Goal: Task Accomplishment & Management: Manage account settings

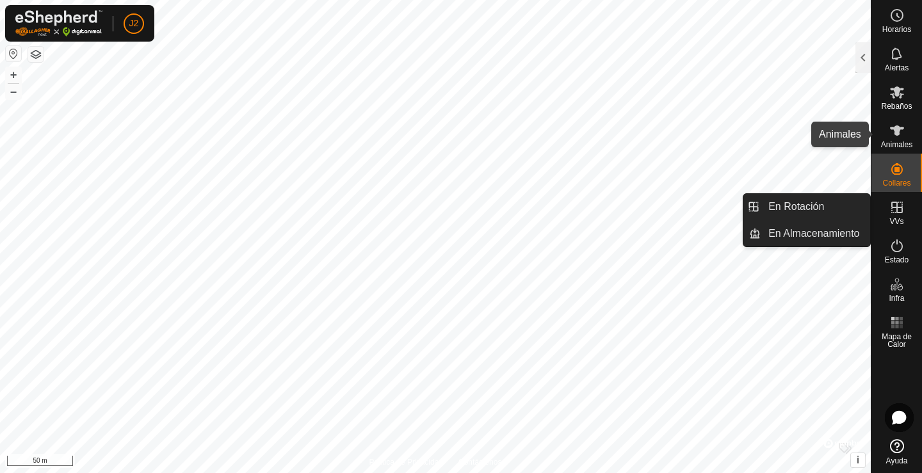
click at [893, 130] on icon at bounding box center [897, 130] width 14 height 10
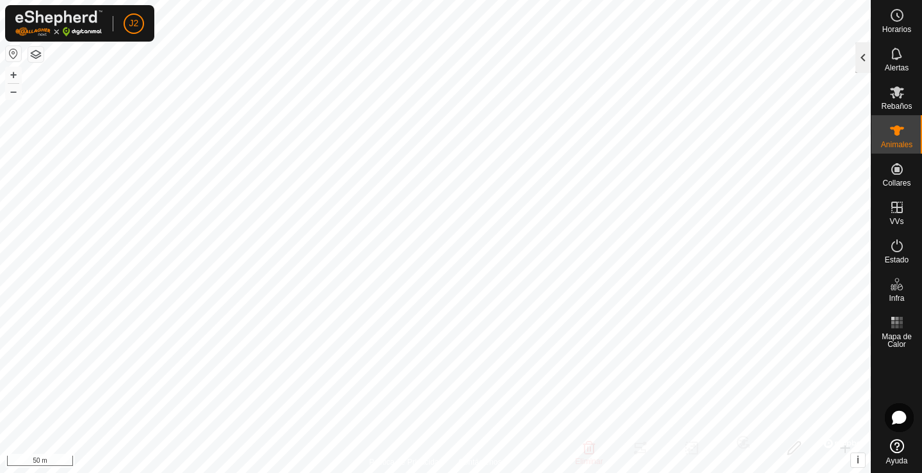
click at [859, 54] on div at bounding box center [862, 57] width 15 height 31
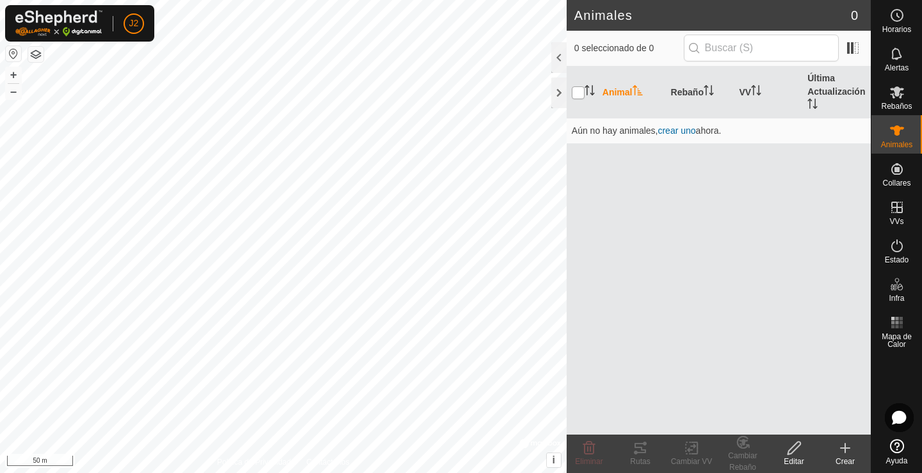
click at [581, 91] on input "checkbox" at bounding box center [578, 92] width 13 height 13
checkbox input "true"
click at [695, 130] on span "crear uno" at bounding box center [676, 130] width 38 height 10
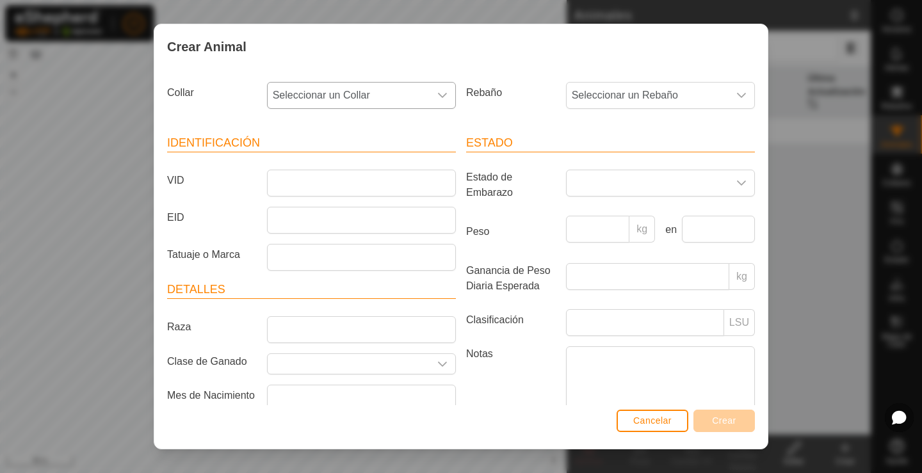
click at [342, 93] on span "Seleccionar un Collar" at bounding box center [349, 96] width 162 height 26
click at [527, 133] on div "Estado Estado de Embarazo Peso kg en Ganancia de Peso Diaria Esperada kg Clasif…" at bounding box center [610, 288] width 299 height 339
click at [309, 180] on input "VID" at bounding box center [361, 183] width 189 height 27
click at [304, 217] on input "EID" at bounding box center [361, 220] width 189 height 27
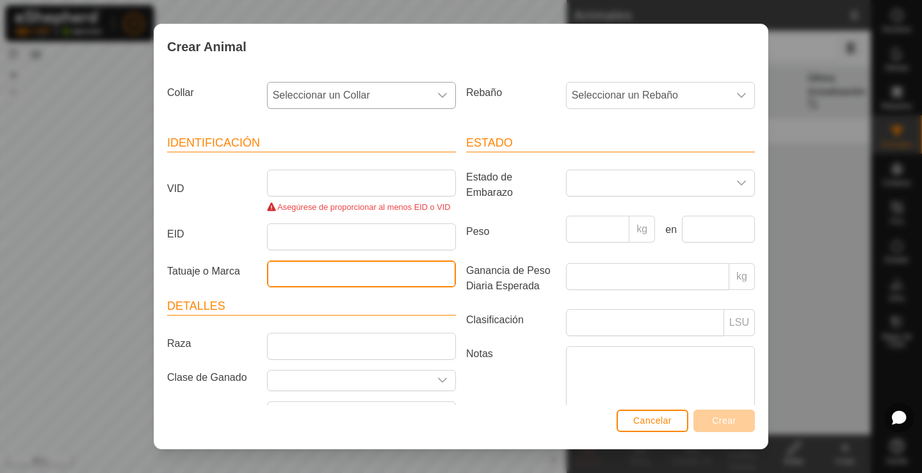
click at [298, 257] on article "Identificación VID Asegúrese de proporcionar al menos EID o VID EID Tatuaje o M…" at bounding box center [311, 210] width 289 height 153
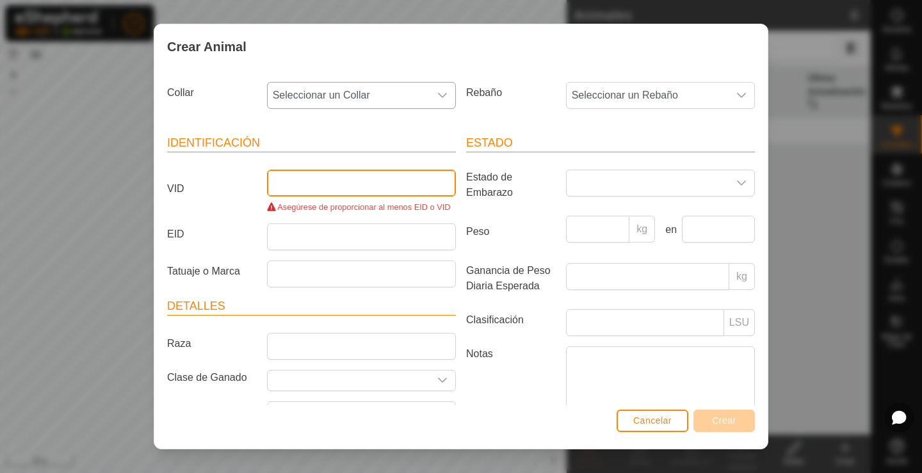
click at [310, 191] on input "VID" at bounding box center [361, 183] width 189 height 27
click at [652, 428] on button "Cancelar" at bounding box center [652, 421] width 72 height 22
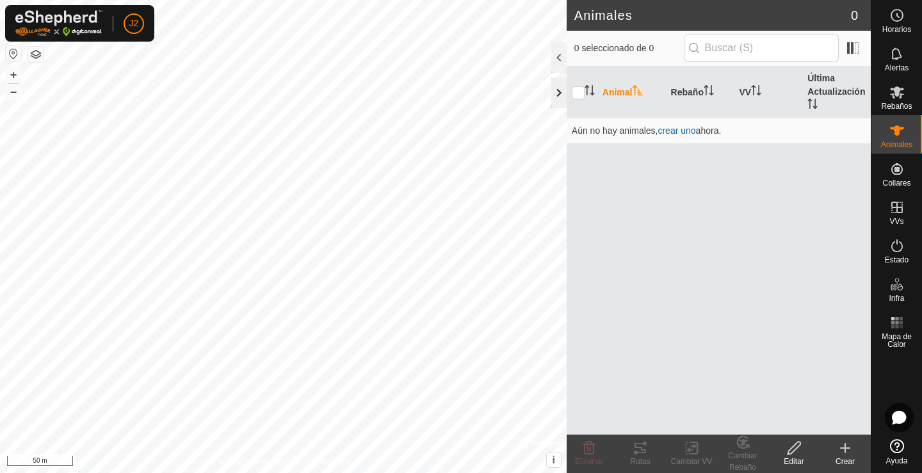
click at [557, 86] on div at bounding box center [558, 92] width 15 height 31
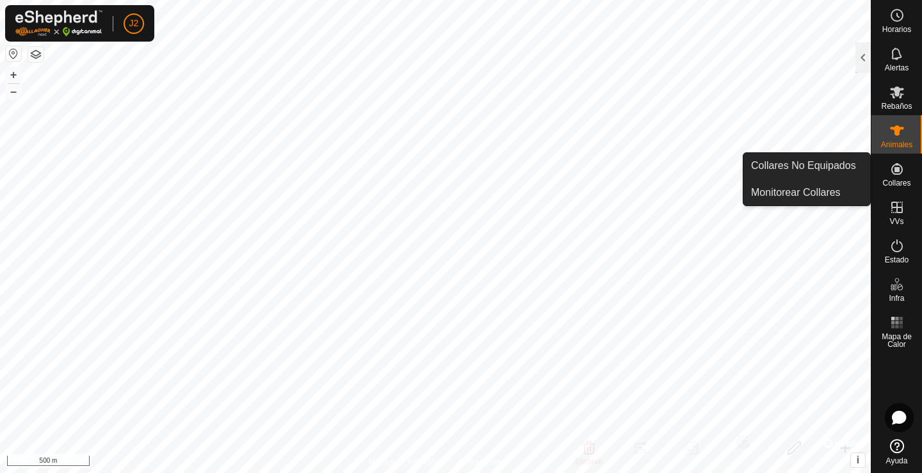
click at [897, 172] on icon at bounding box center [897, 169] width 12 height 12
click at [827, 189] on link "Monitorear Collares" at bounding box center [806, 193] width 127 height 26
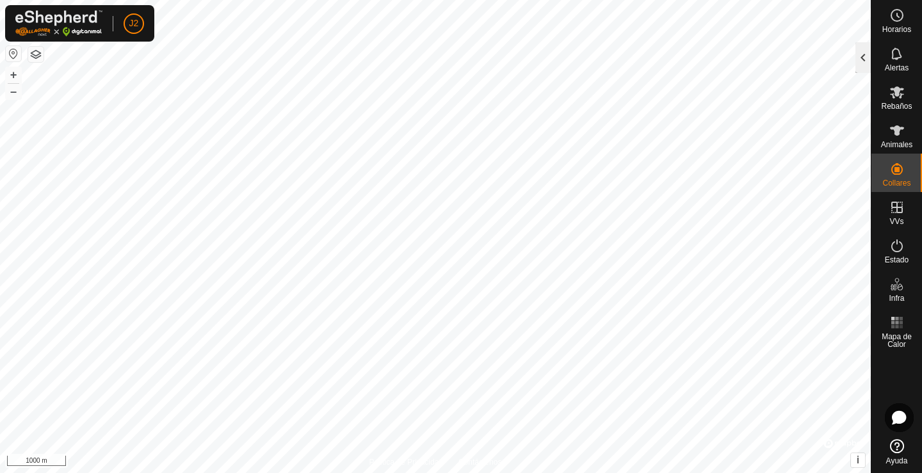
click at [864, 58] on div at bounding box center [862, 57] width 15 height 31
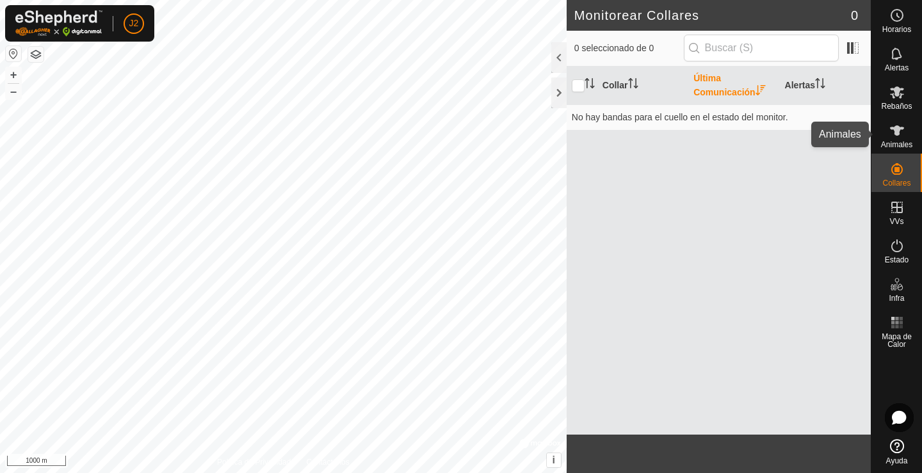
click at [896, 138] on es-animals-svg-icon at bounding box center [896, 130] width 23 height 20
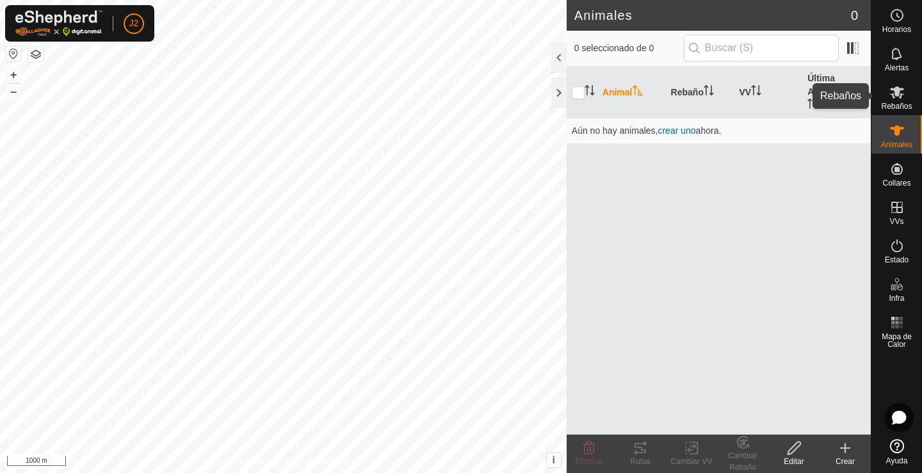
click at [899, 101] on es-mob-svg-icon at bounding box center [896, 92] width 23 height 20
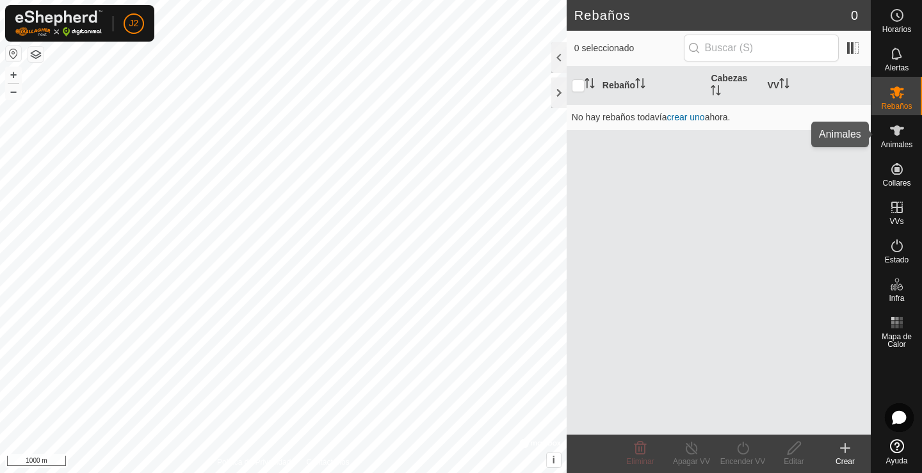
click at [895, 131] on icon at bounding box center [897, 130] width 14 height 10
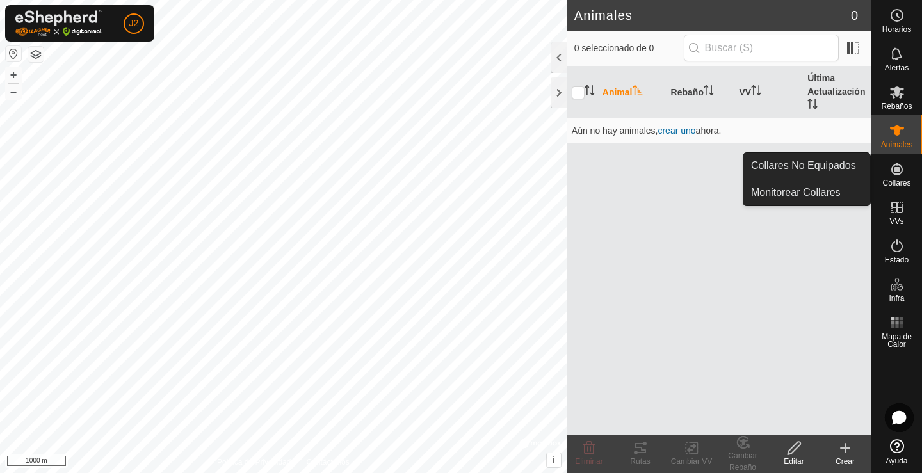
click at [895, 166] on icon at bounding box center [896, 168] width 15 height 15
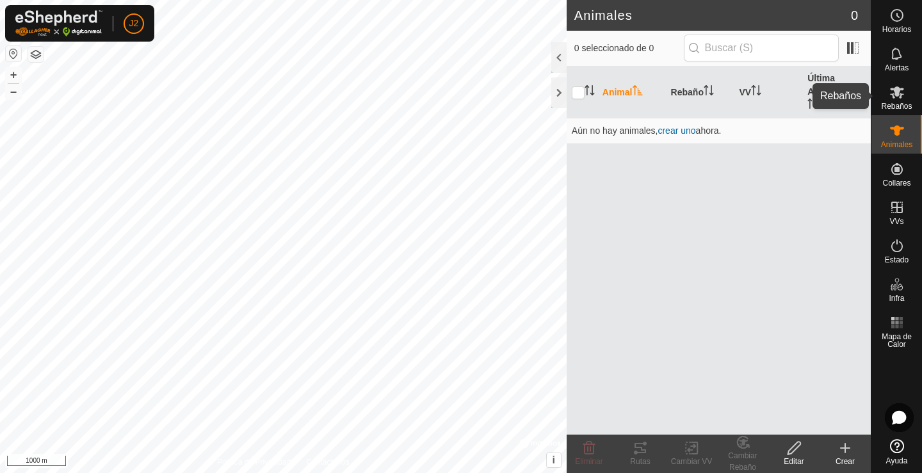
click at [897, 102] on span "Rebaños" at bounding box center [896, 106] width 31 height 8
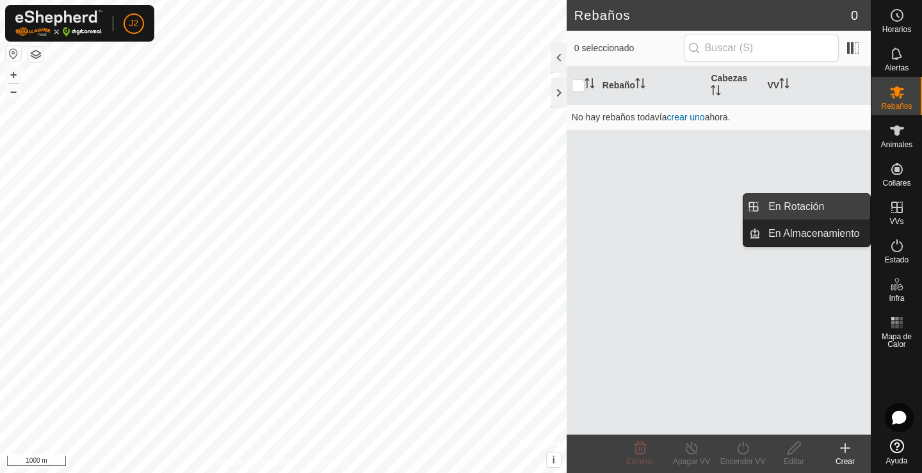
click at [800, 209] on link "En Rotación" at bounding box center [814, 207] width 109 height 26
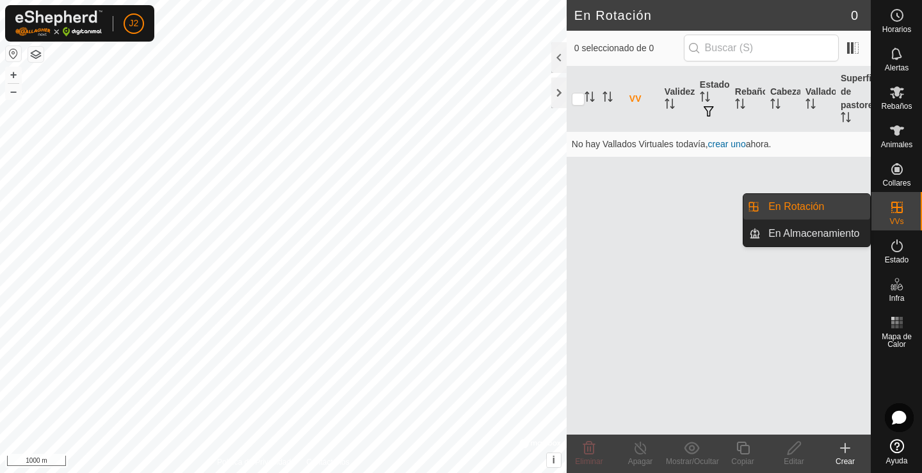
click at [808, 235] on link "En Almacenamiento" at bounding box center [814, 234] width 109 height 26
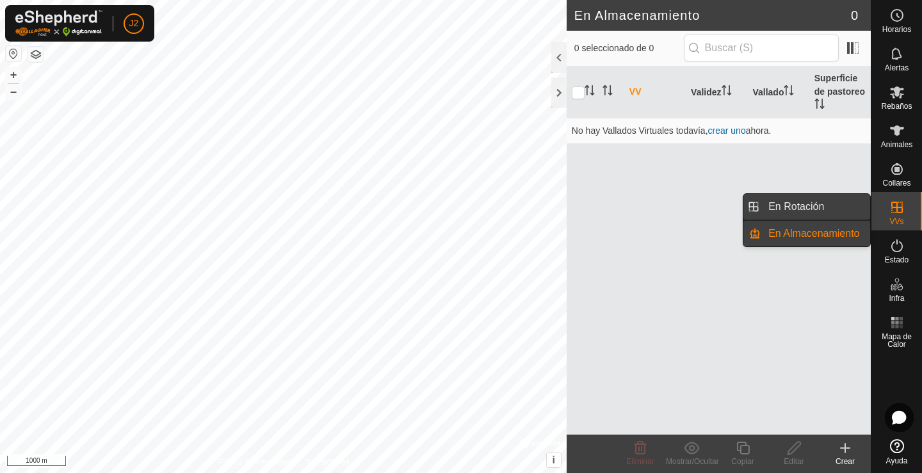
click at [802, 207] on link "En Rotación" at bounding box center [814, 207] width 109 height 26
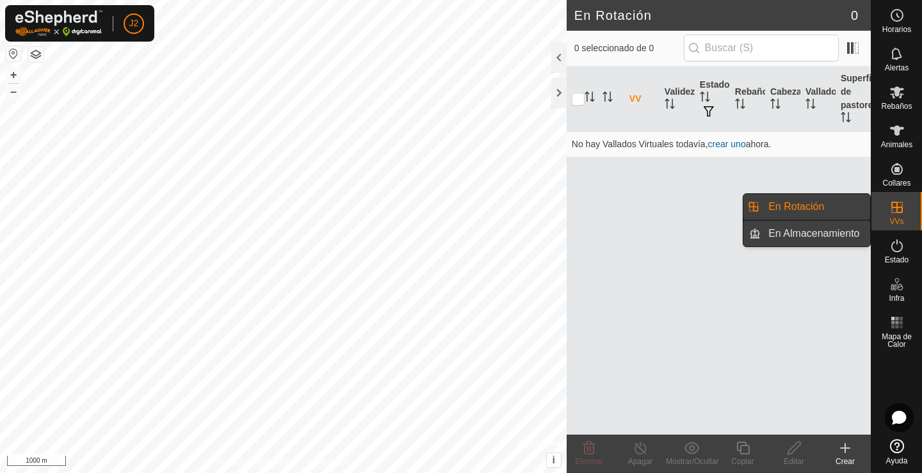
click at [796, 233] on link "En Almacenamiento" at bounding box center [814, 234] width 109 height 26
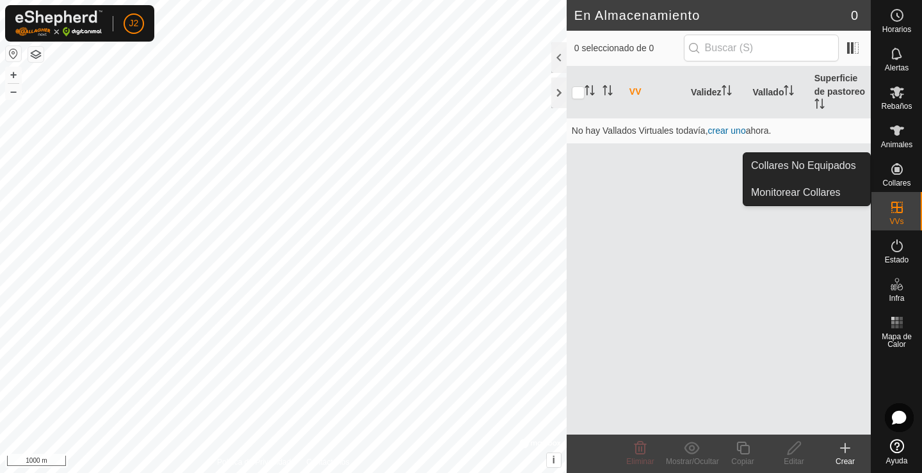
click at [904, 176] on icon at bounding box center [896, 168] width 15 height 15
click at [900, 173] on icon at bounding box center [897, 169] width 12 height 12
click at [824, 166] on link "Collares No Equipados" at bounding box center [806, 166] width 127 height 26
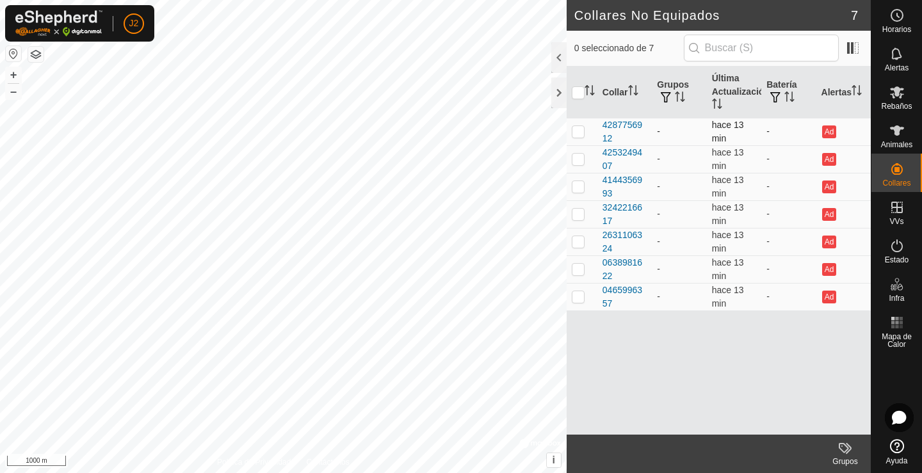
click at [771, 129] on td "-" at bounding box center [788, 132] width 54 height 28
click at [556, 90] on div at bounding box center [558, 92] width 15 height 31
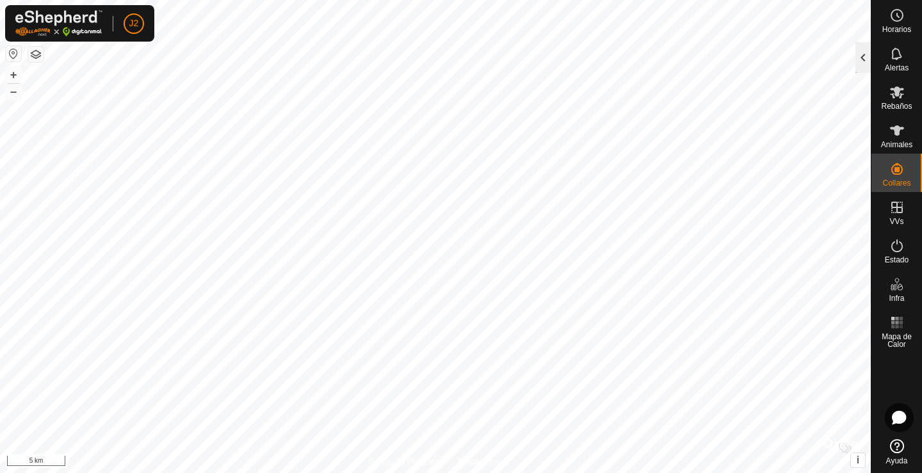
click at [860, 54] on div at bounding box center [862, 57] width 15 height 31
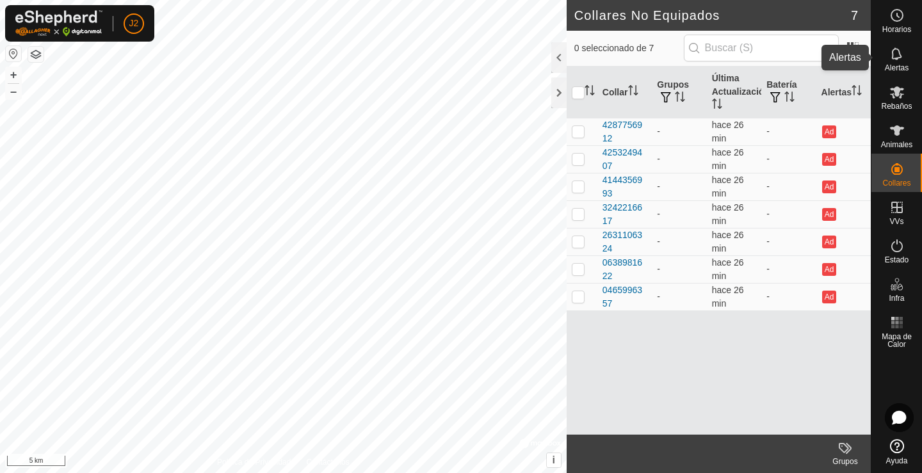
click at [895, 56] on icon at bounding box center [896, 53] width 15 height 15
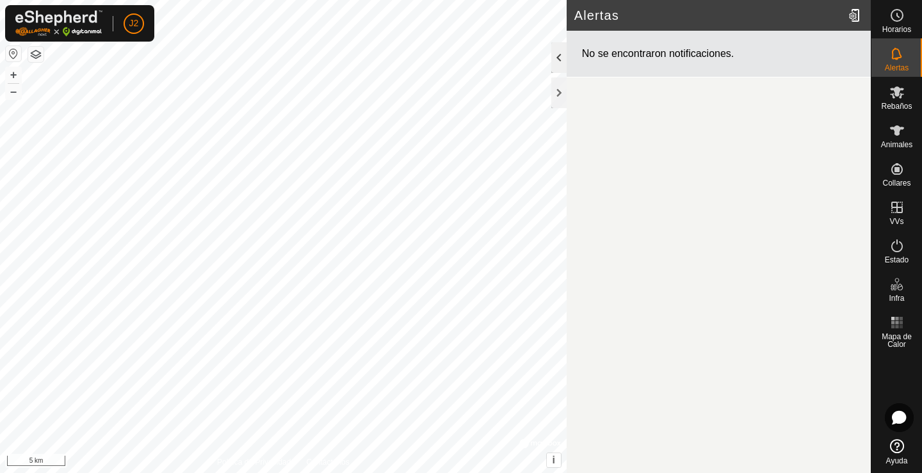
click at [560, 58] on div at bounding box center [558, 57] width 15 height 31
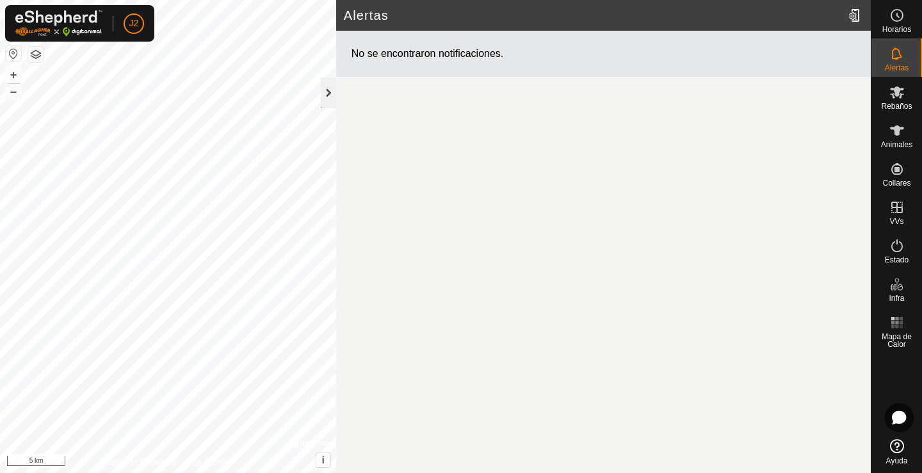
click at [326, 92] on div at bounding box center [328, 92] width 15 height 31
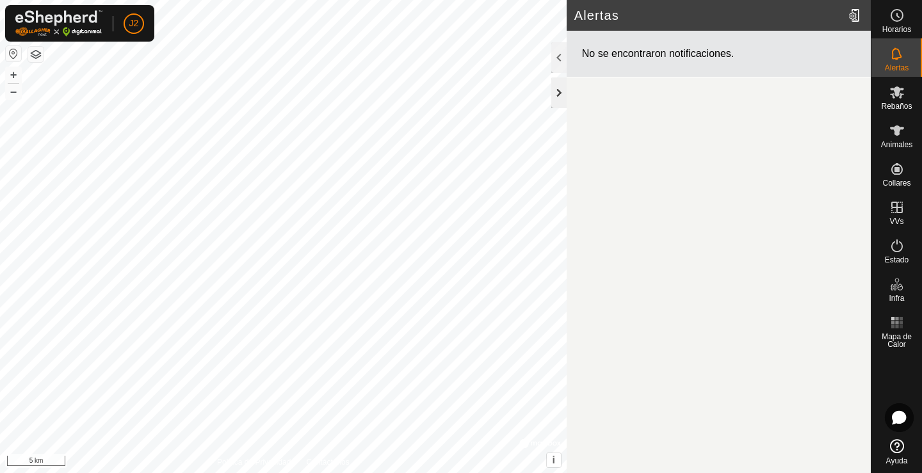
click at [558, 90] on div at bounding box center [558, 92] width 15 height 31
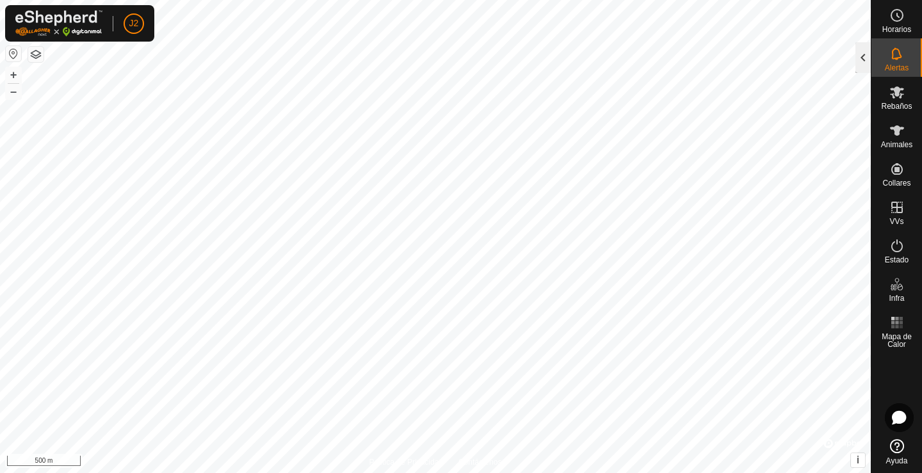
click at [861, 57] on div at bounding box center [862, 57] width 15 height 31
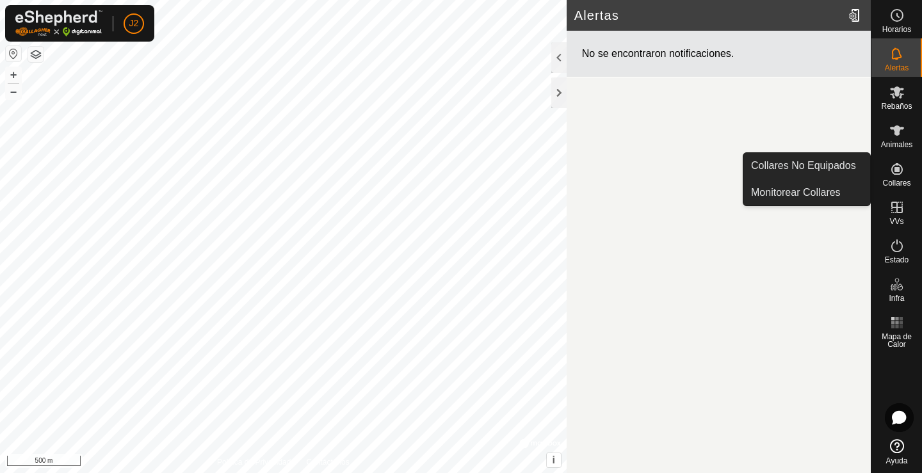
click at [894, 168] on icon at bounding box center [897, 169] width 12 height 12
click at [821, 168] on link "Collares No Equipados" at bounding box center [806, 166] width 127 height 26
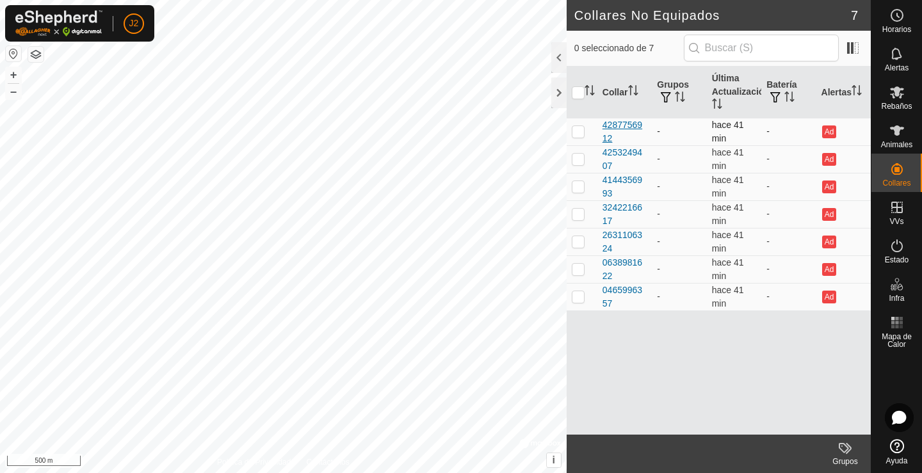
click at [634, 131] on div "4287756912" at bounding box center [624, 131] width 44 height 27
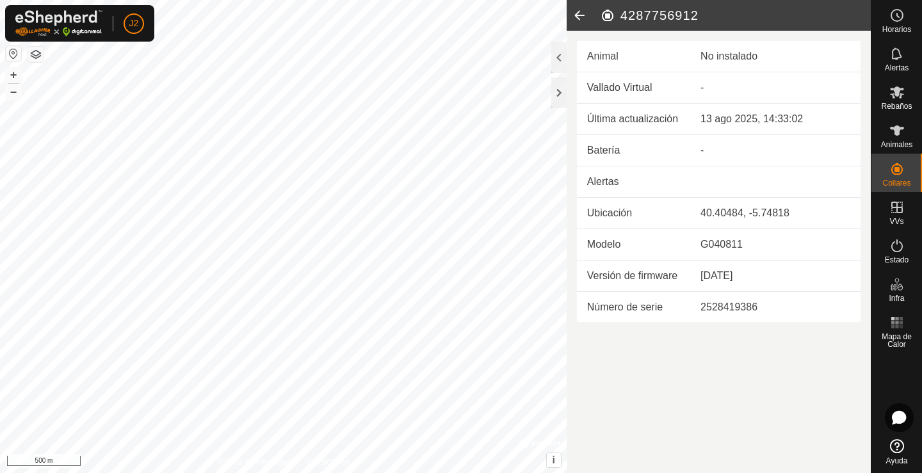
click at [575, 17] on icon at bounding box center [579, 15] width 26 height 31
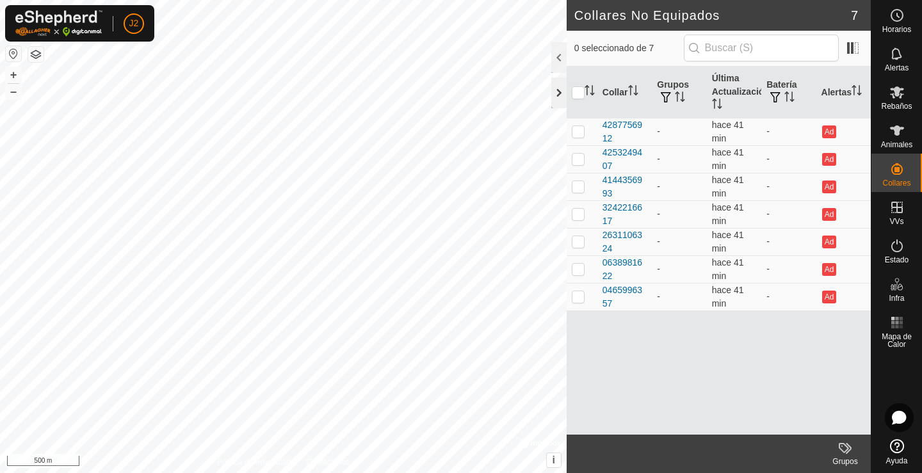
click at [557, 90] on div at bounding box center [558, 92] width 15 height 31
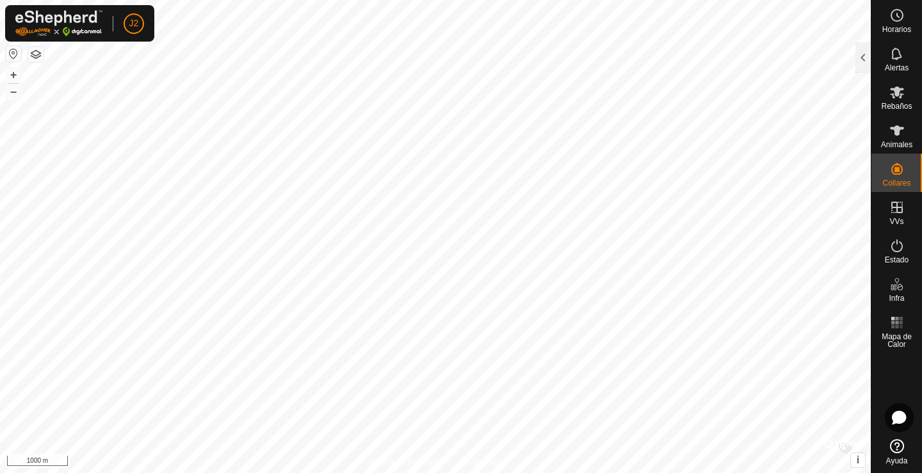
click at [38, 55] on button "button" at bounding box center [35, 54] width 15 height 15
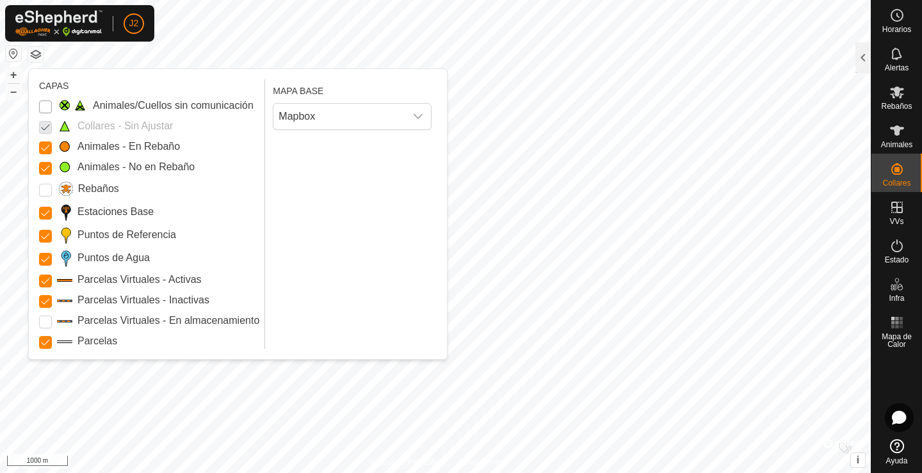
click at [42, 106] on Issue "Animales/Cuellos sin comunicación" at bounding box center [45, 106] width 13 height 13
click at [44, 108] on Issue "Animales/Cuellos sin comunicación" at bounding box center [45, 106] width 13 height 13
